Goal: Task Accomplishment & Management: Manage account settings

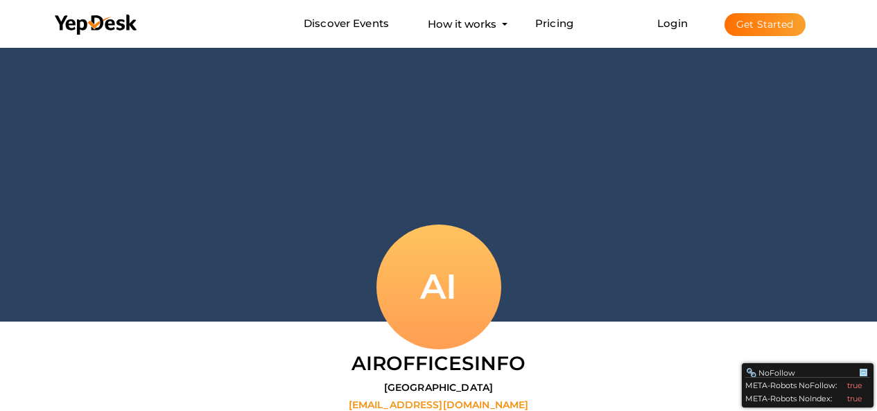
scroll to position [44, 0]
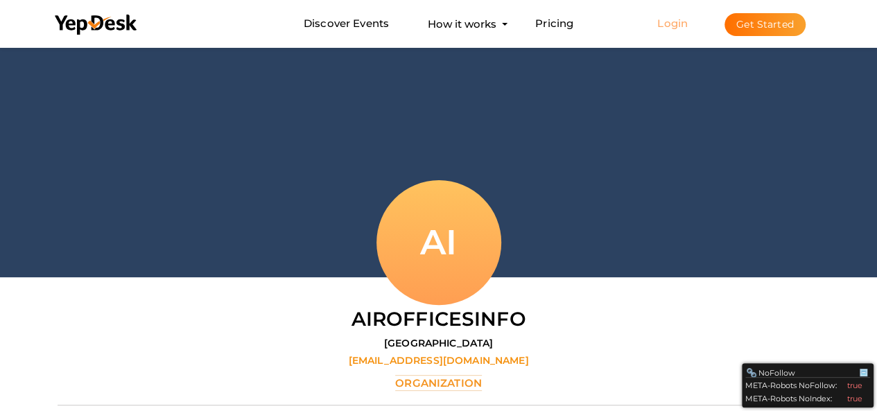
click at [686, 21] on link "Login" at bounding box center [672, 23] width 31 height 13
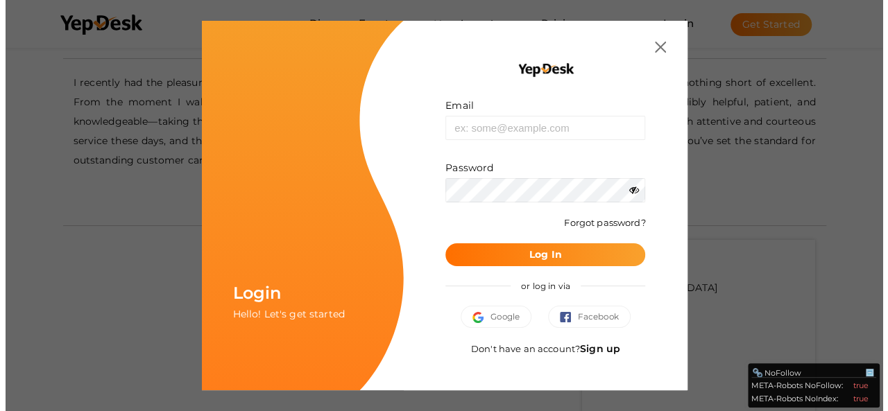
scroll to position [455, 0]
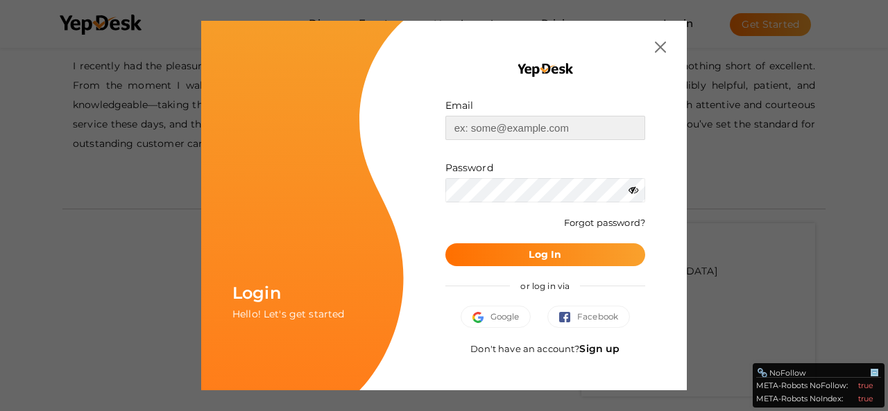
click at [542, 130] on input "text" at bounding box center [545, 128] width 200 height 24
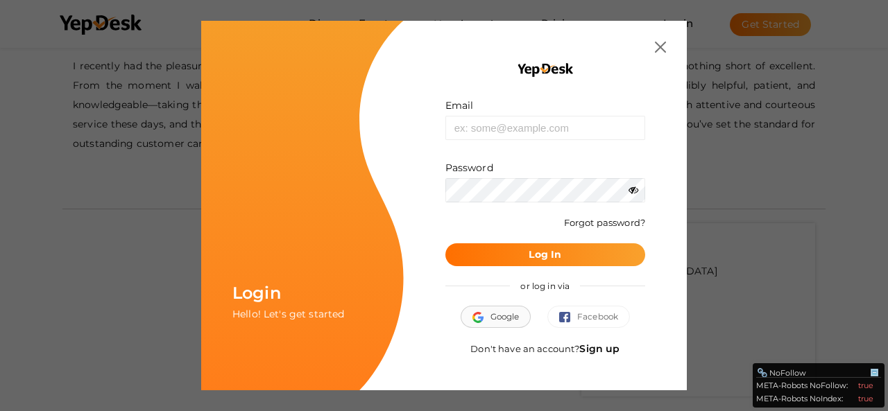
click at [499, 318] on button "Google" at bounding box center [495, 317] width 71 height 22
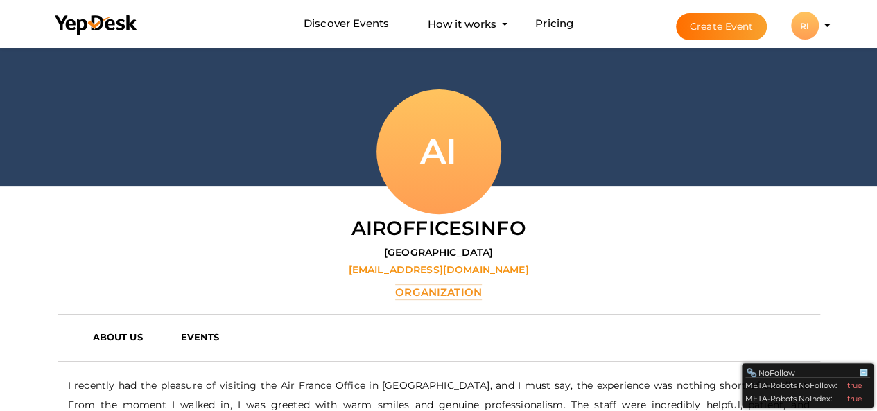
scroll to position [138, 0]
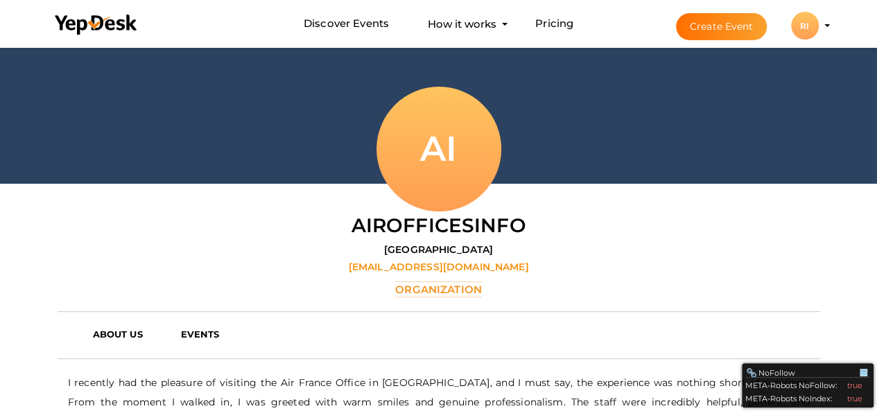
click at [809, 29] on div "RI" at bounding box center [805, 26] width 28 height 28
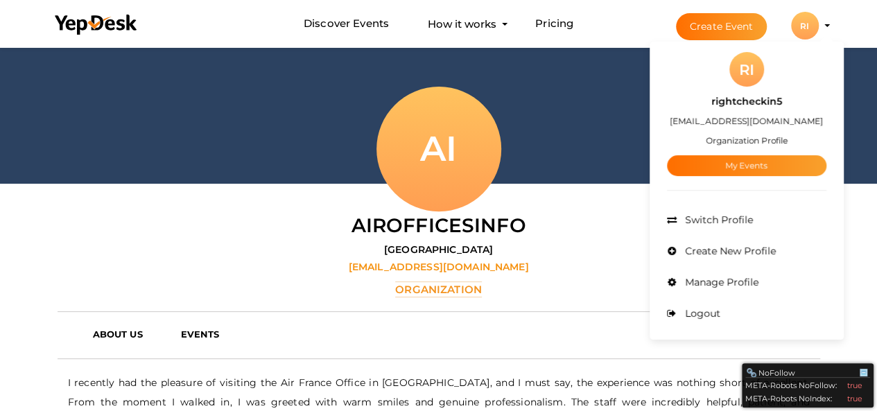
click at [757, 139] on small "Organization Profile" at bounding box center [747, 140] width 82 height 10
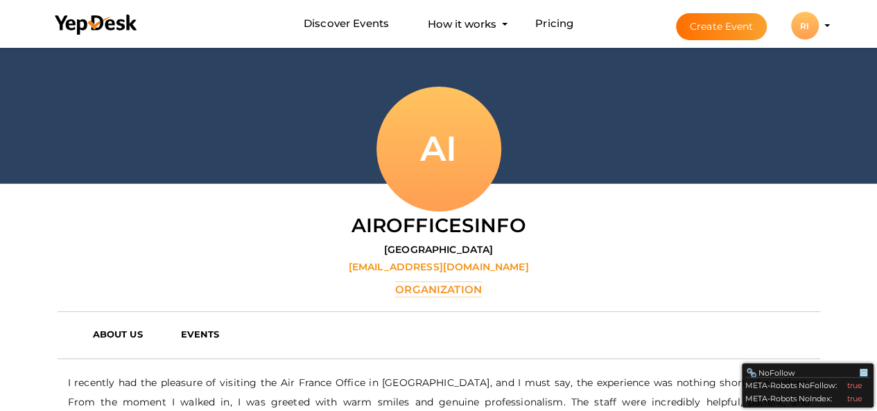
click at [817, 28] on div "RI" at bounding box center [805, 26] width 28 height 28
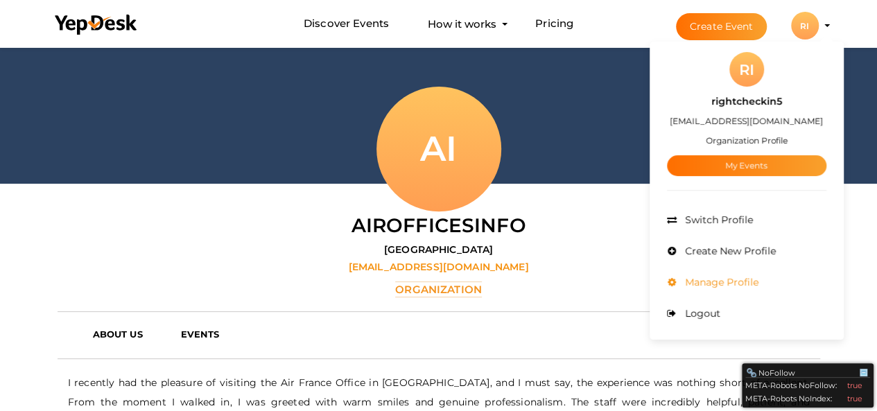
click at [714, 279] on span "Manage Profile" at bounding box center [720, 282] width 77 height 12
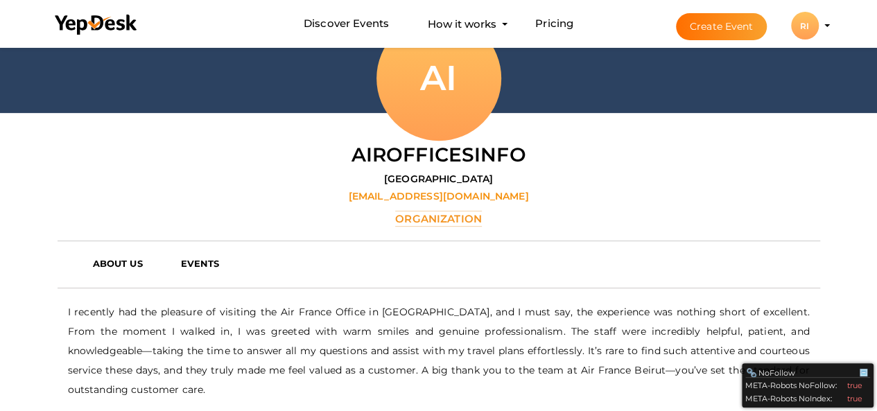
scroll to position [250, 0]
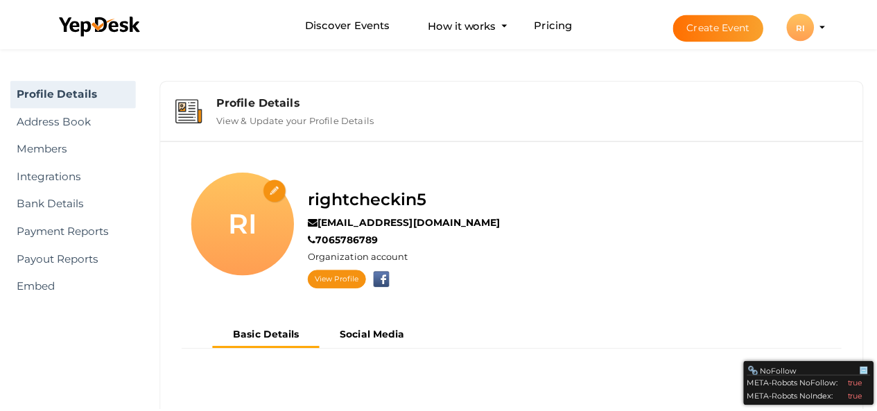
scroll to position [44, 0]
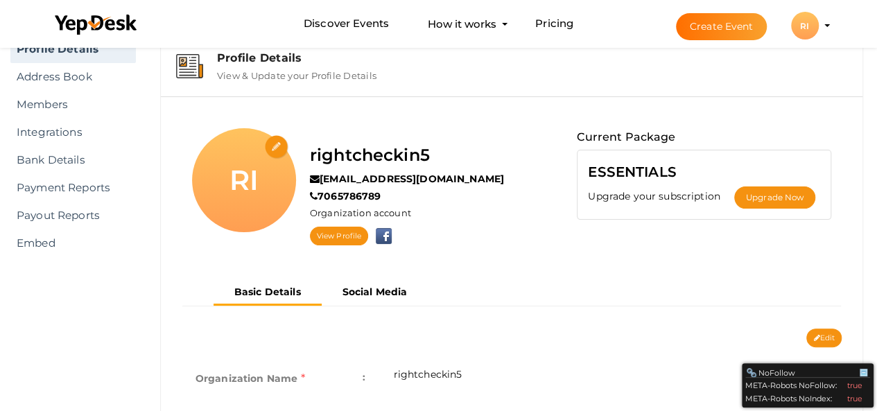
click at [811, 31] on div "RI" at bounding box center [805, 26] width 28 height 28
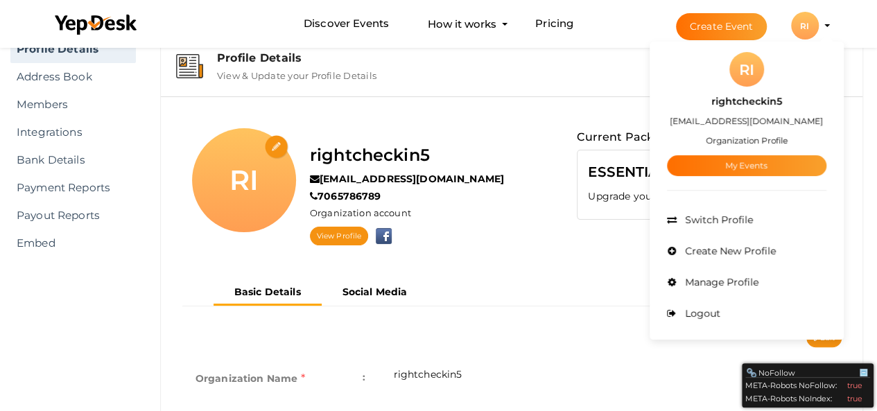
click at [734, 140] on small "Organization Profile" at bounding box center [747, 140] width 82 height 10
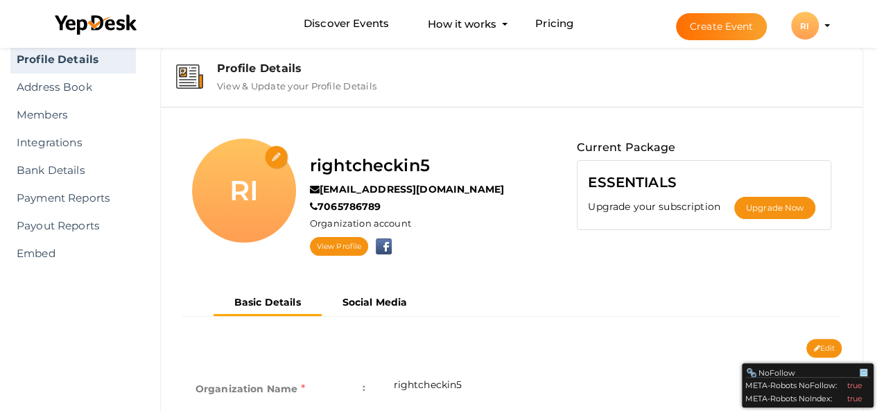
scroll to position [0, 0]
